Goal: Navigation & Orientation: Find specific page/section

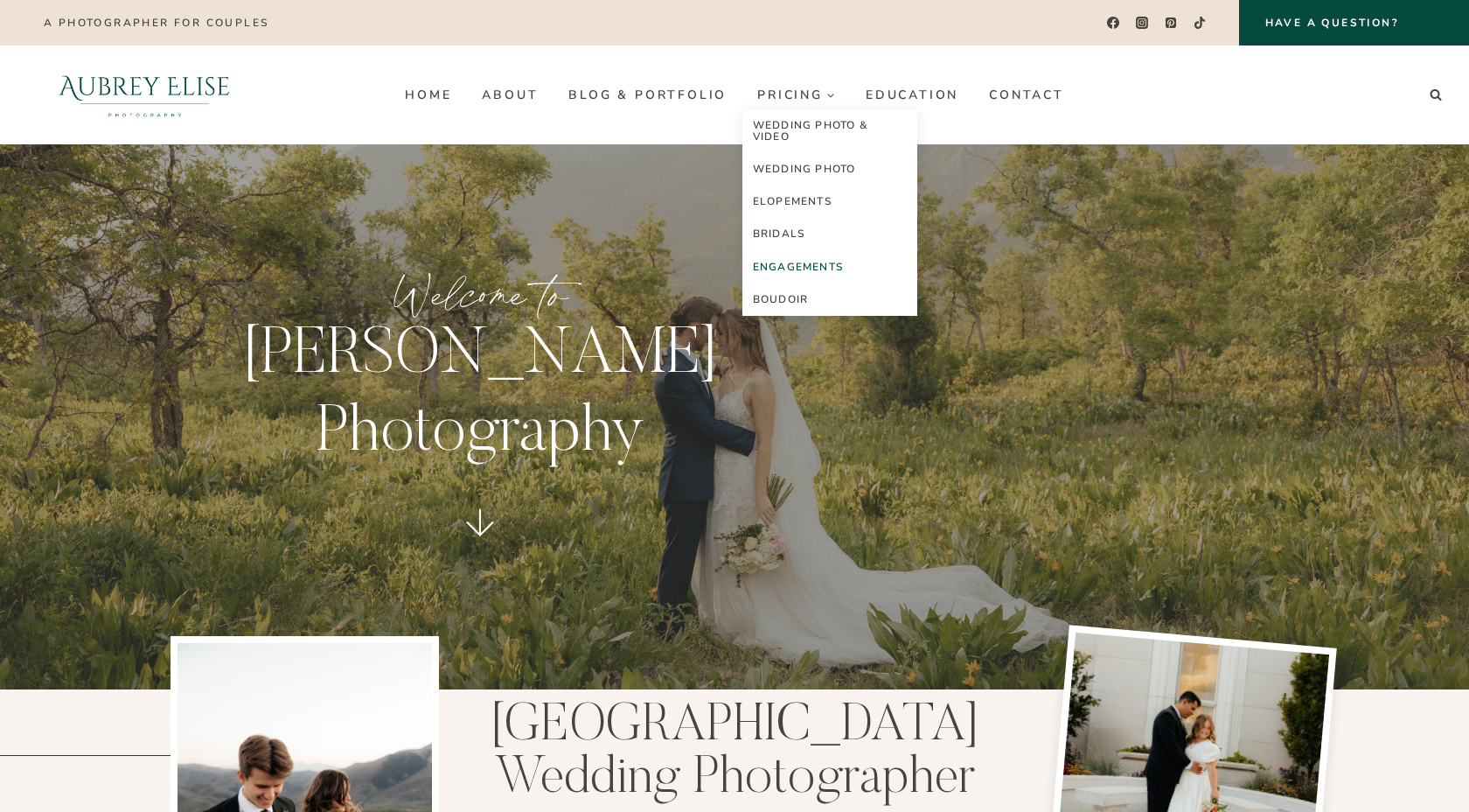
click at [782, 265] on link "Engagements" at bounding box center [830, 267] width 175 height 33
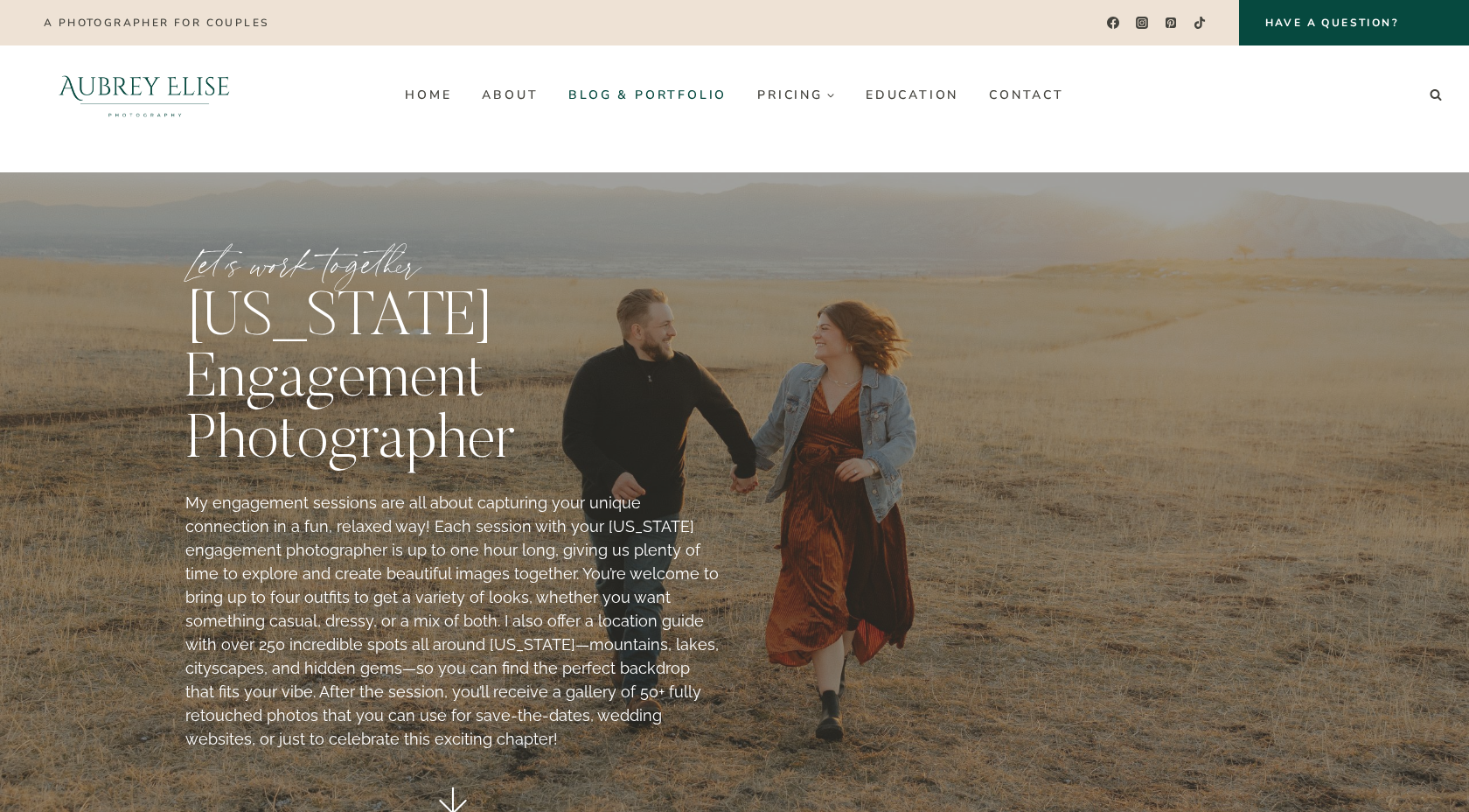
click at [693, 98] on link "Blog & Portfolio" at bounding box center [648, 94] width 189 height 28
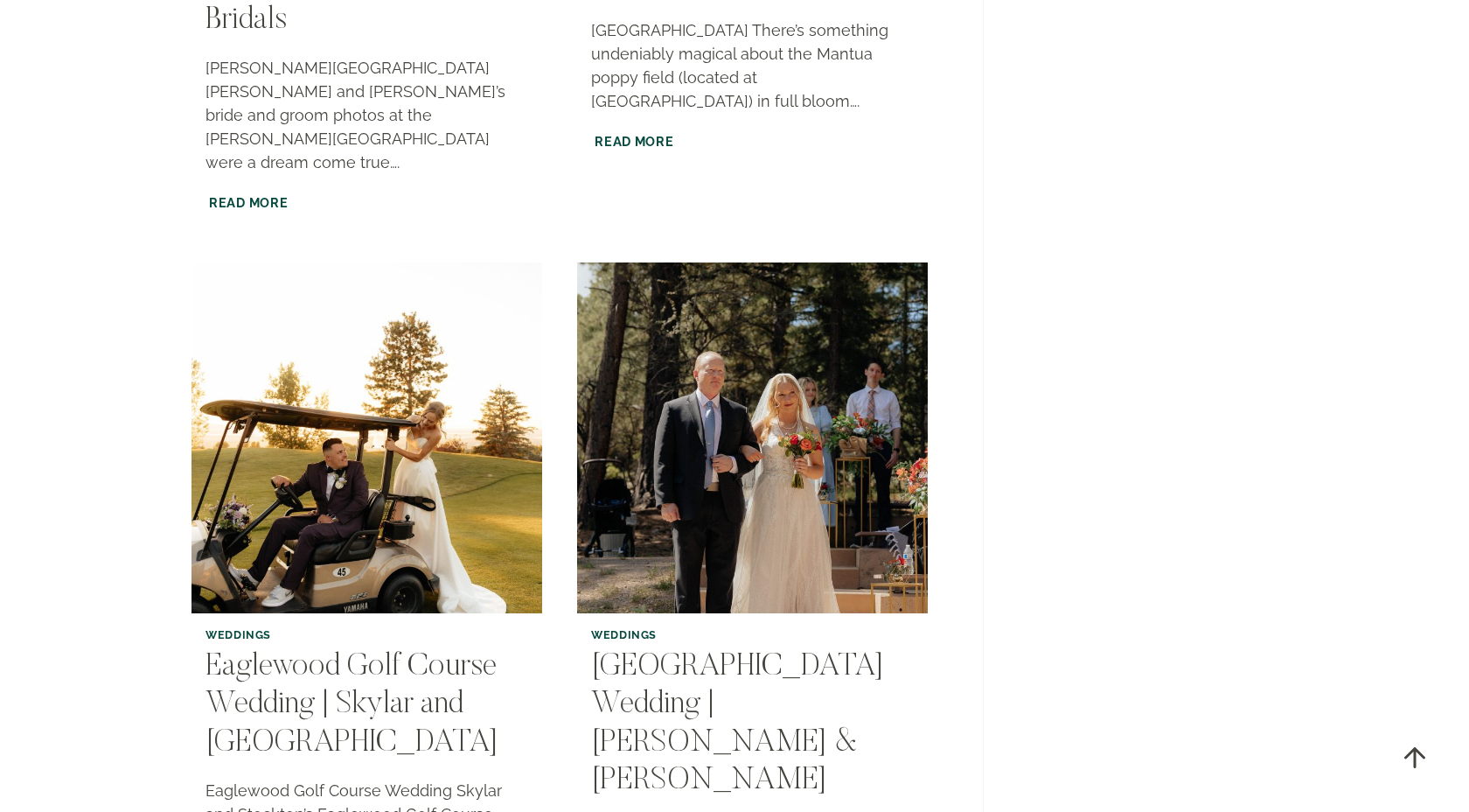
scroll to position [3140, 0]
